Goal: Navigation & Orientation: Find specific page/section

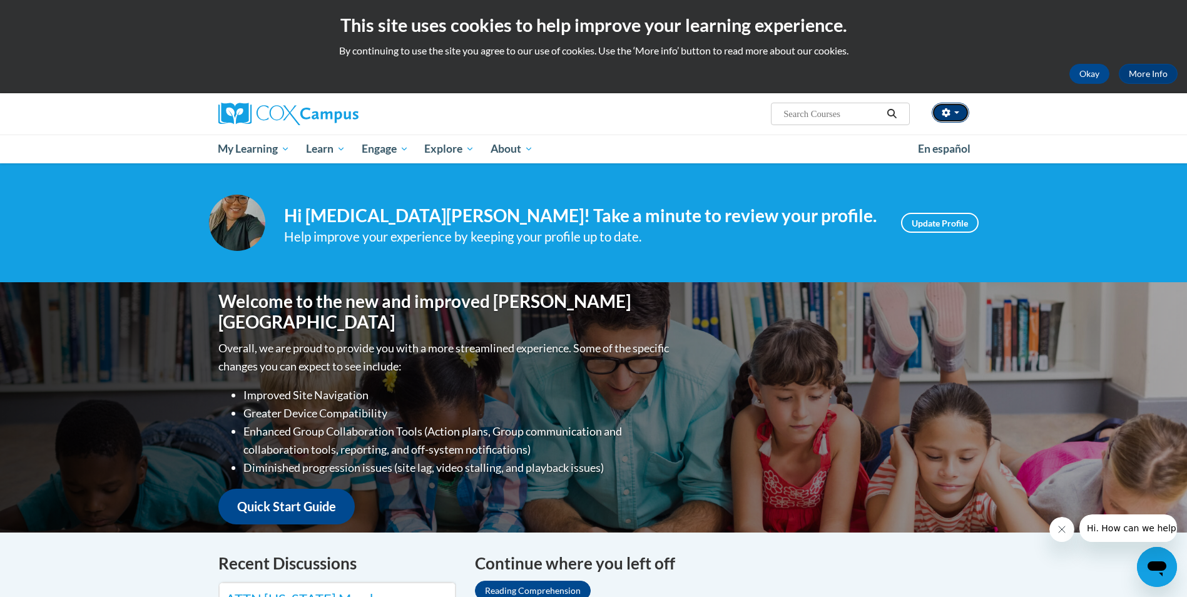
click at [965, 110] on button "button" at bounding box center [951, 113] width 38 height 20
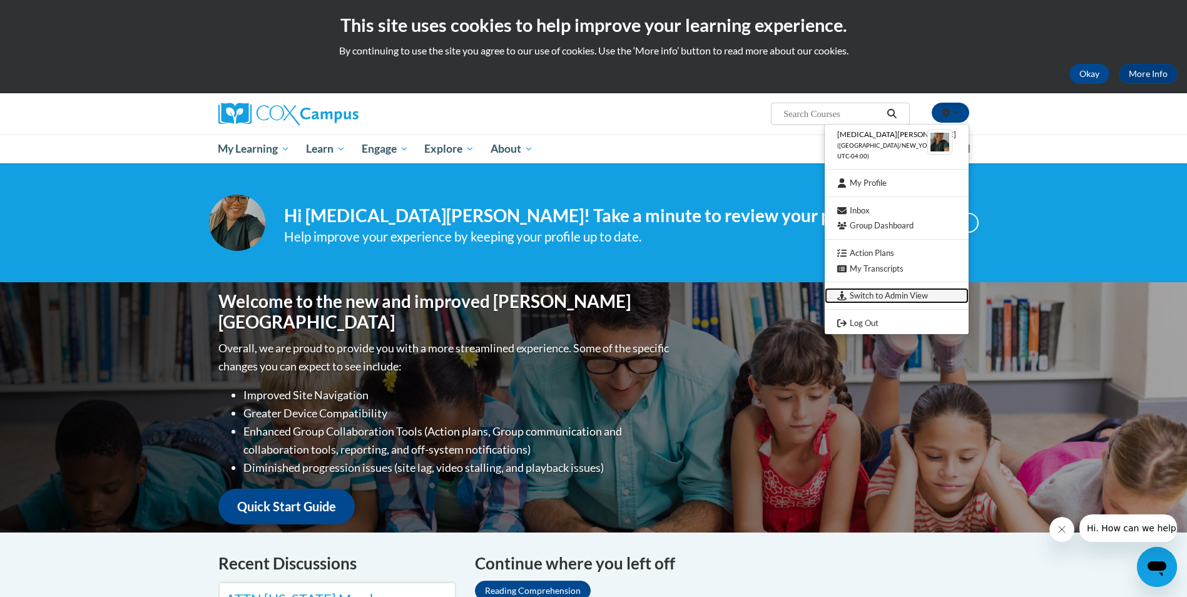
click at [898, 295] on link "Switch to Admin View" at bounding box center [897, 296] width 144 height 16
